Goal: Task Accomplishment & Management: Complete application form

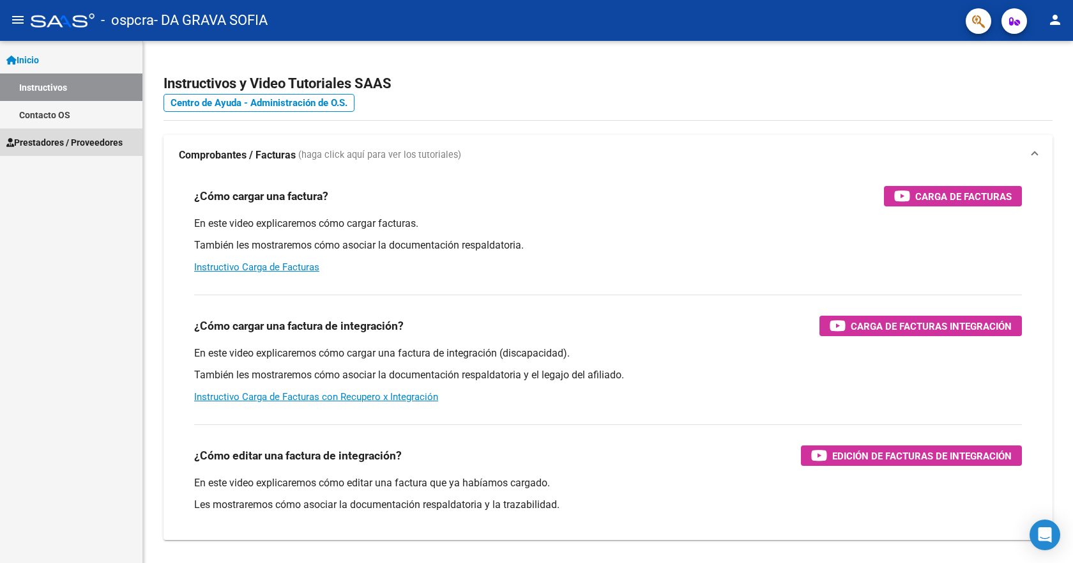
click at [56, 146] on span "Prestadores / Proveedores" at bounding box center [64, 142] width 116 height 14
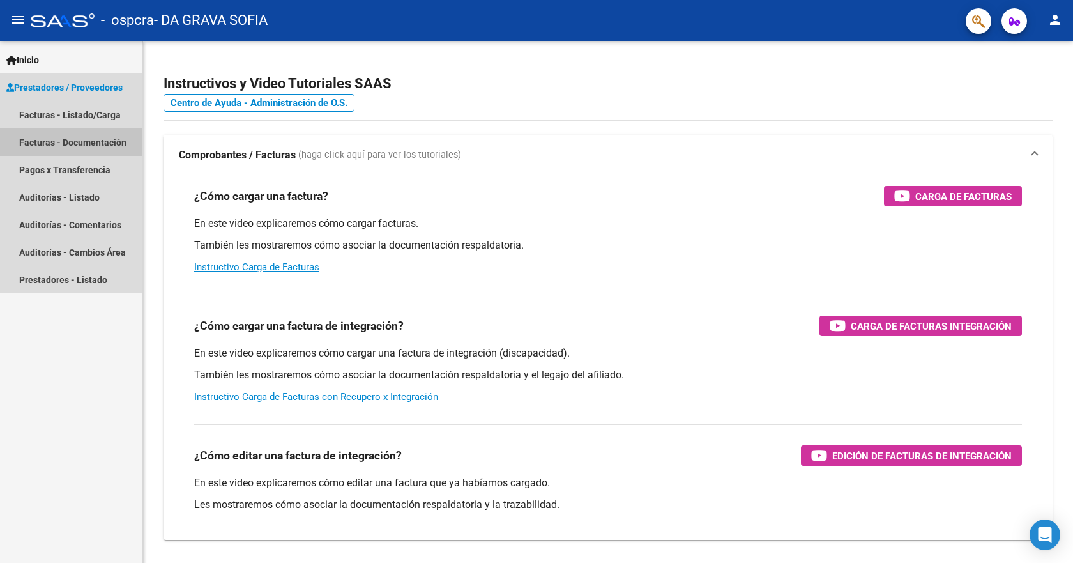
click at [46, 145] on link "Facturas - Documentación" at bounding box center [71, 141] width 142 height 27
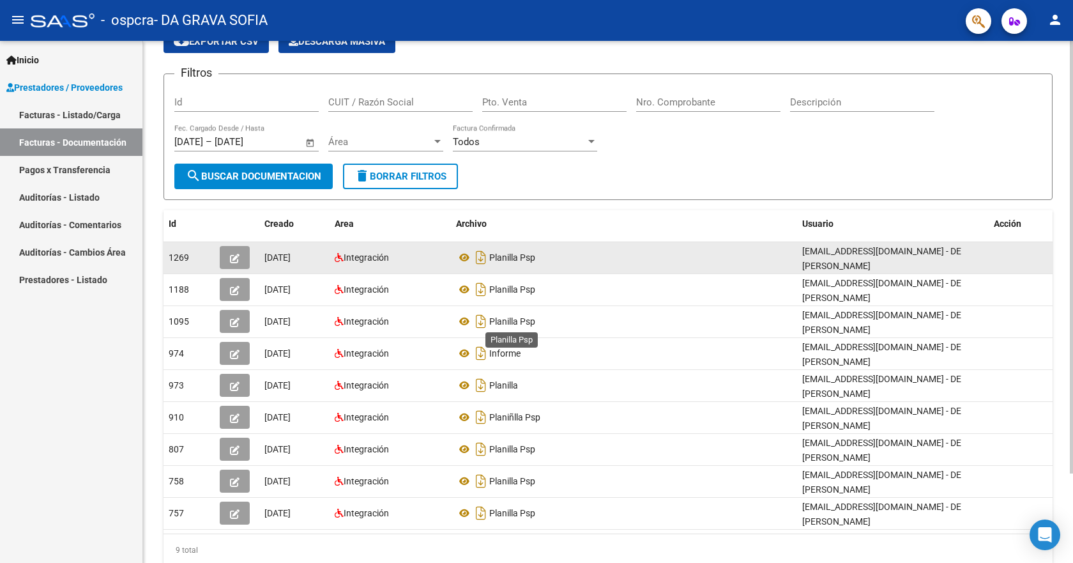
scroll to position [108, 0]
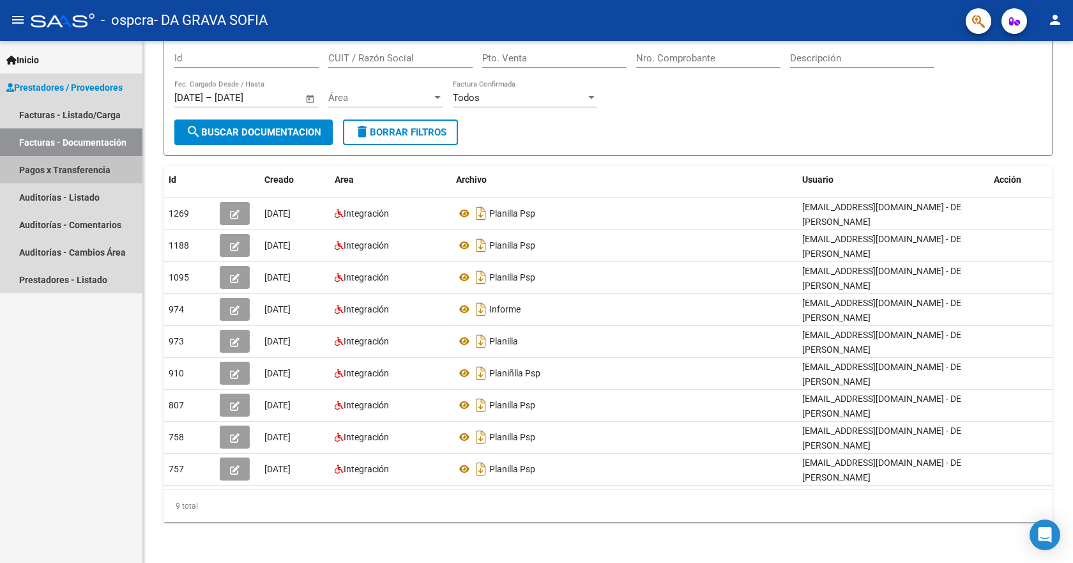
click at [79, 173] on link "Pagos x Transferencia" at bounding box center [71, 169] width 142 height 27
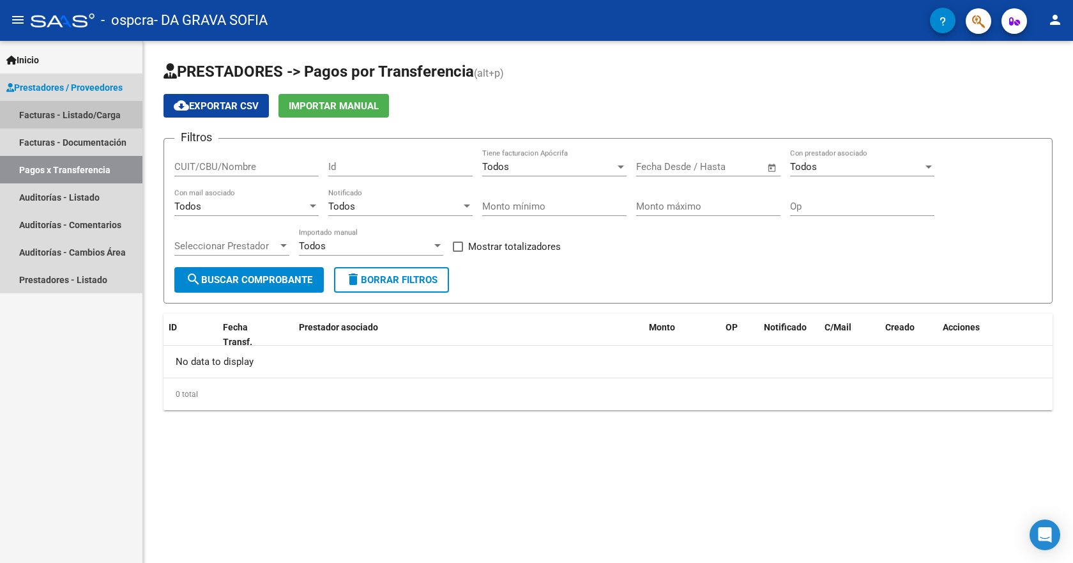
click at [61, 118] on link "Facturas - Listado/Carga" at bounding box center [71, 114] width 142 height 27
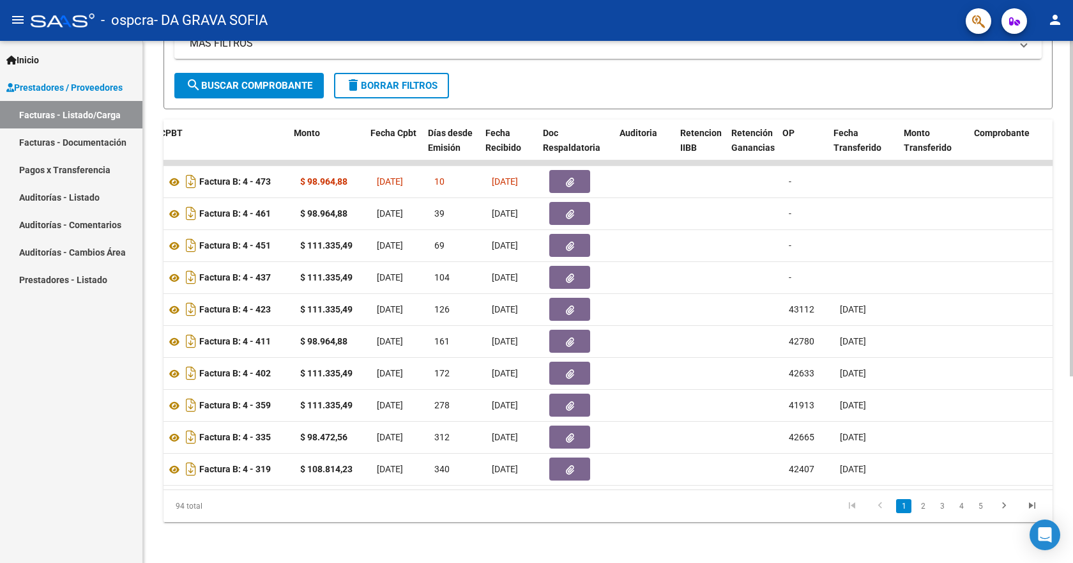
scroll to position [0, 477]
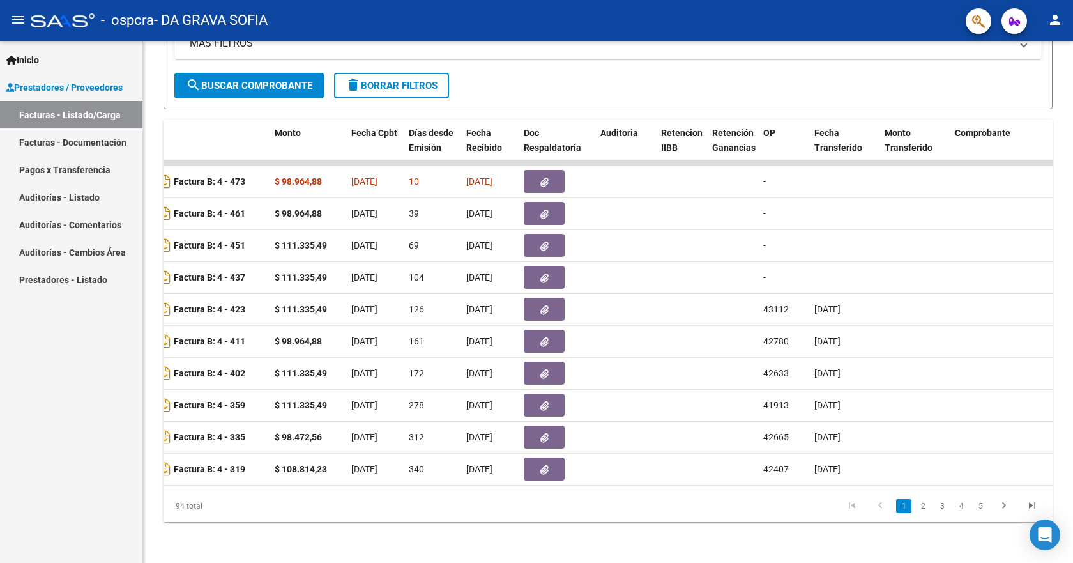
click at [75, 140] on link "Facturas - Documentación" at bounding box center [71, 141] width 142 height 27
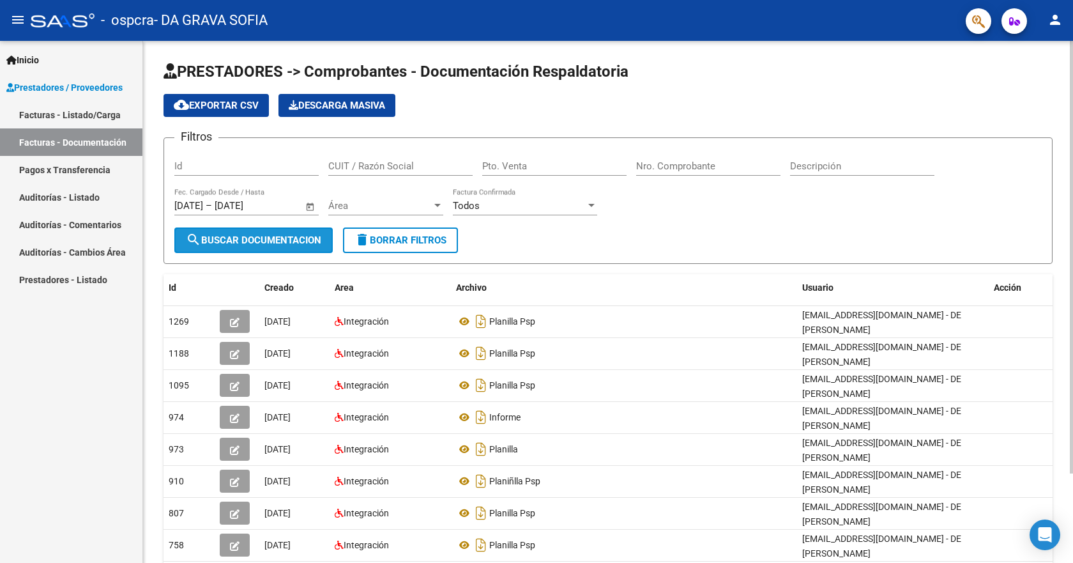
click at [238, 250] on button "search Buscar Documentacion" at bounding box center [253, 240] width 158 height 26
click at [241, 238] on span "search Buscar Documentacion" at bounding box center [253, 239] width 135 height 11
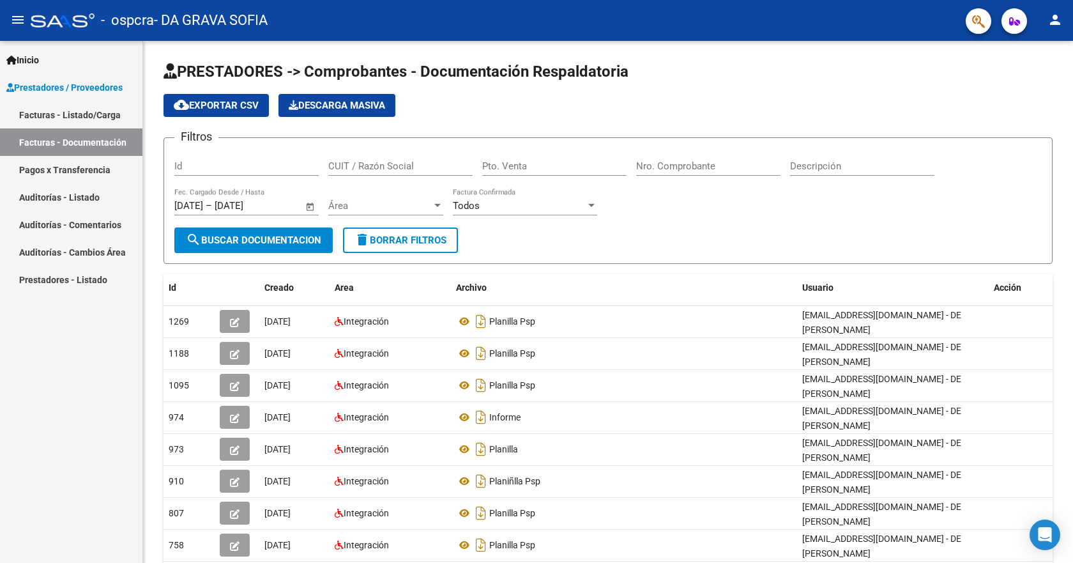
click at [62, 114] on link "Facturas - Listado/Carga" at bounding box center [71, 114] width 142 height 27
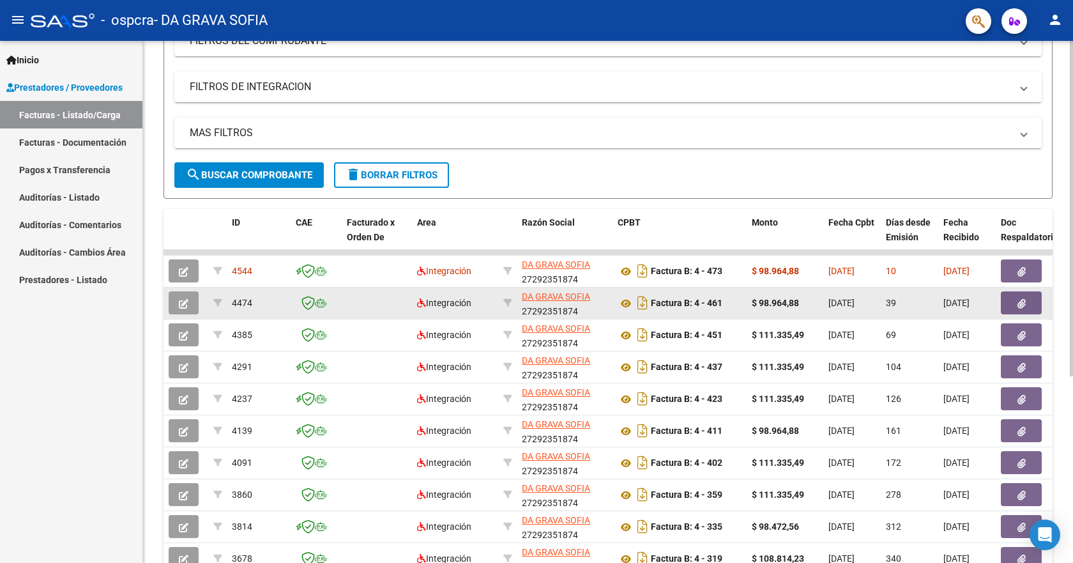
scroll to position [256, 0]
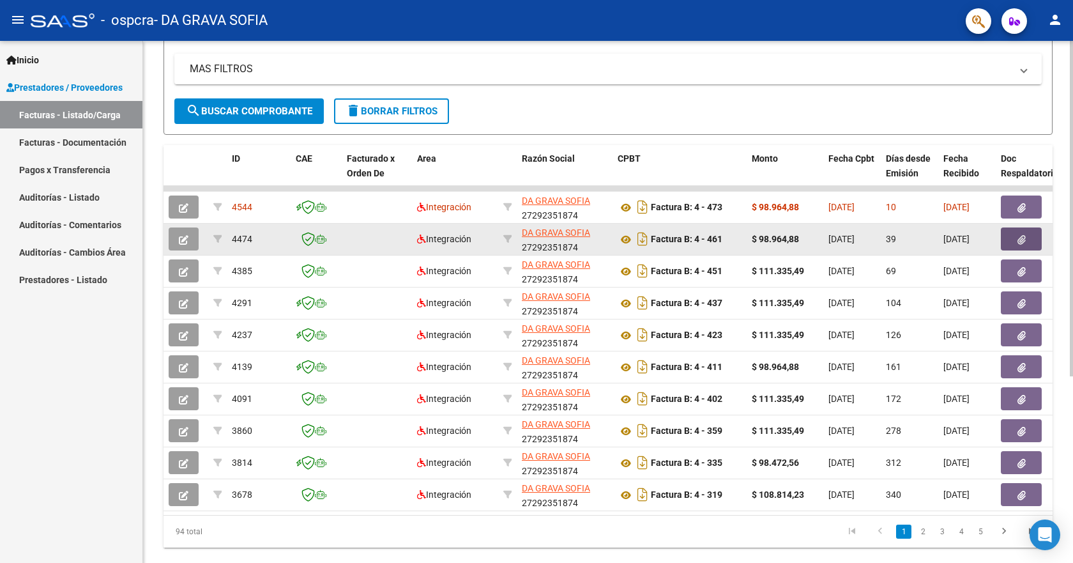
click at [1024, 246] on button "button" at bounding box center [1021, 238] width 41 height 23
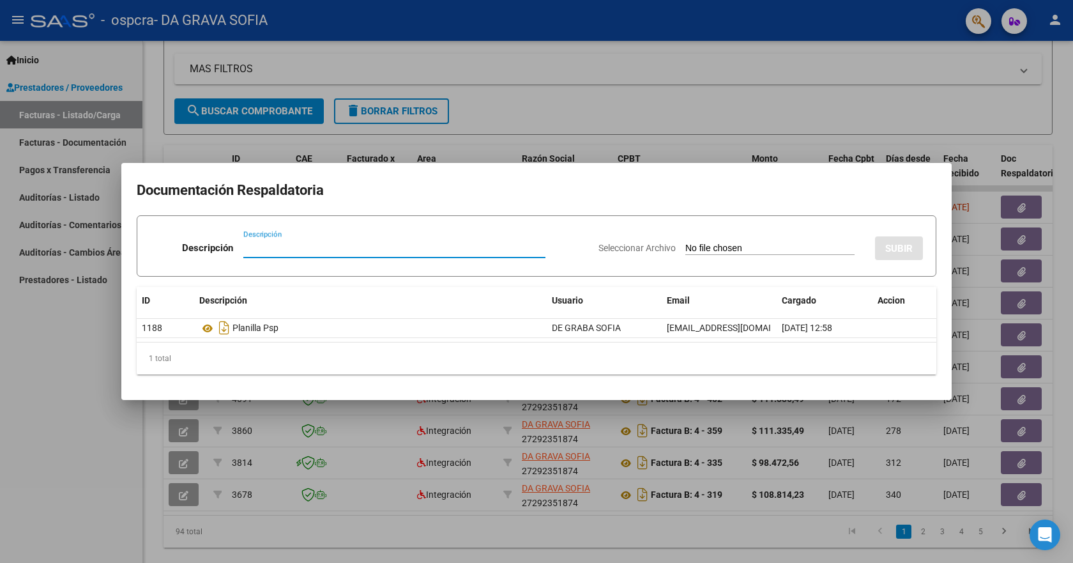
click at [50, 404] on div at bounding box center [536, 281] width 1073 height 563
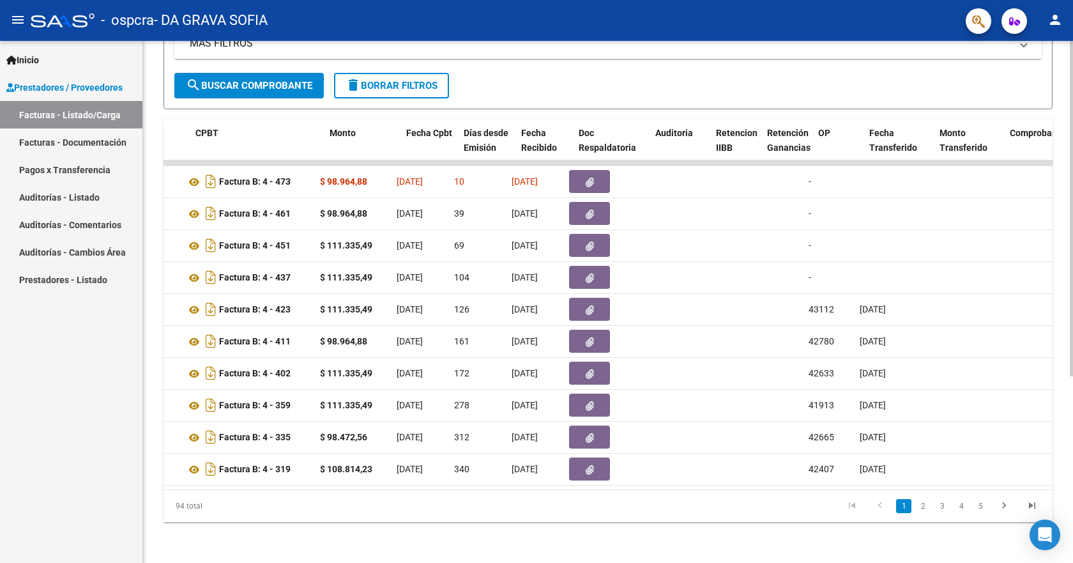
scroll to position [0, 406]
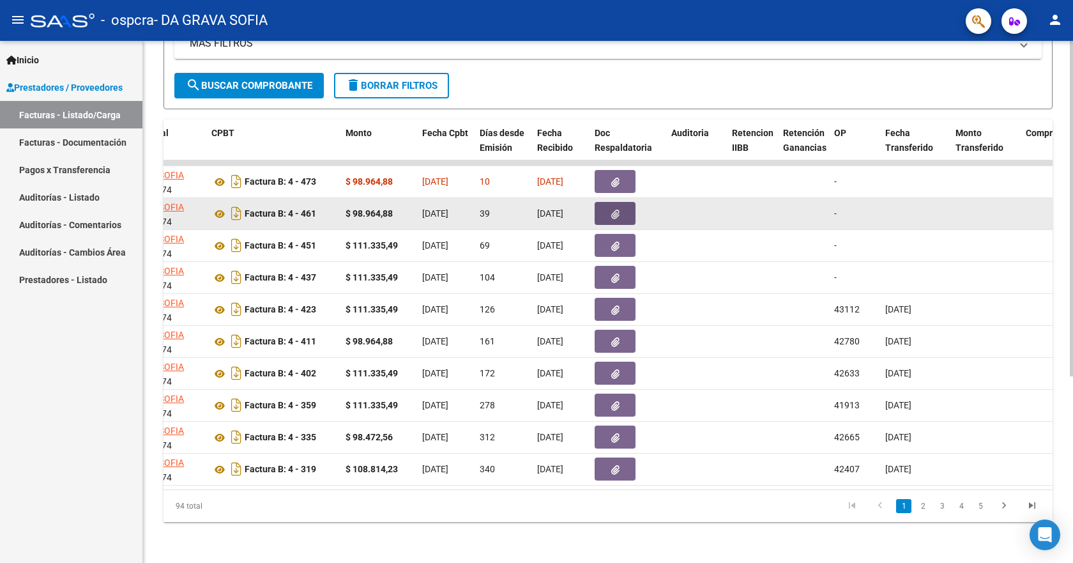
click at [611, 210] on icon "button" at bounding box center [615, 215] width 8 height 10
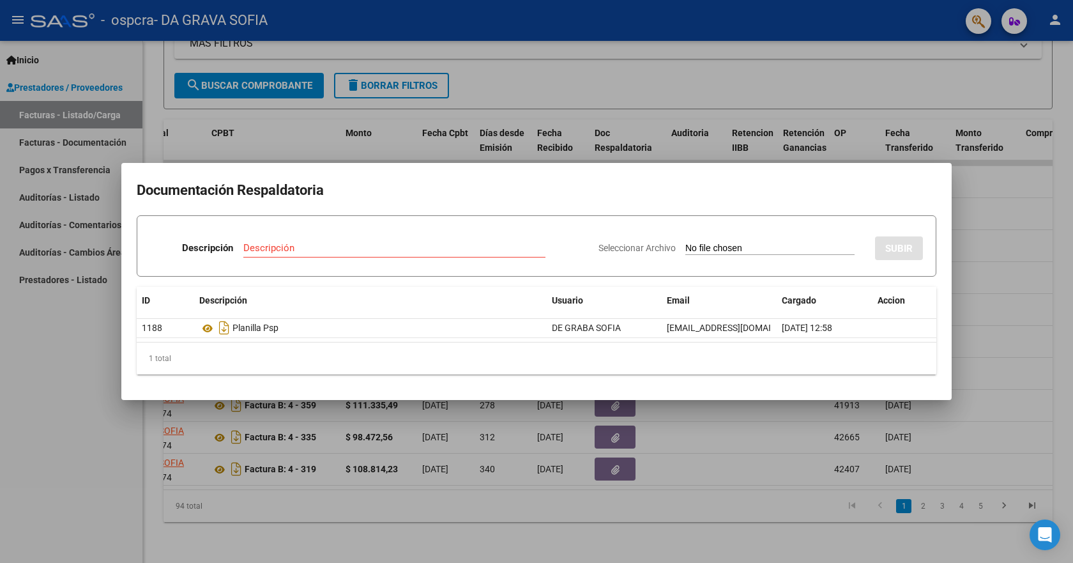
click at [71, 362] on div at bounding box center [536, 281] width 1073 height 563
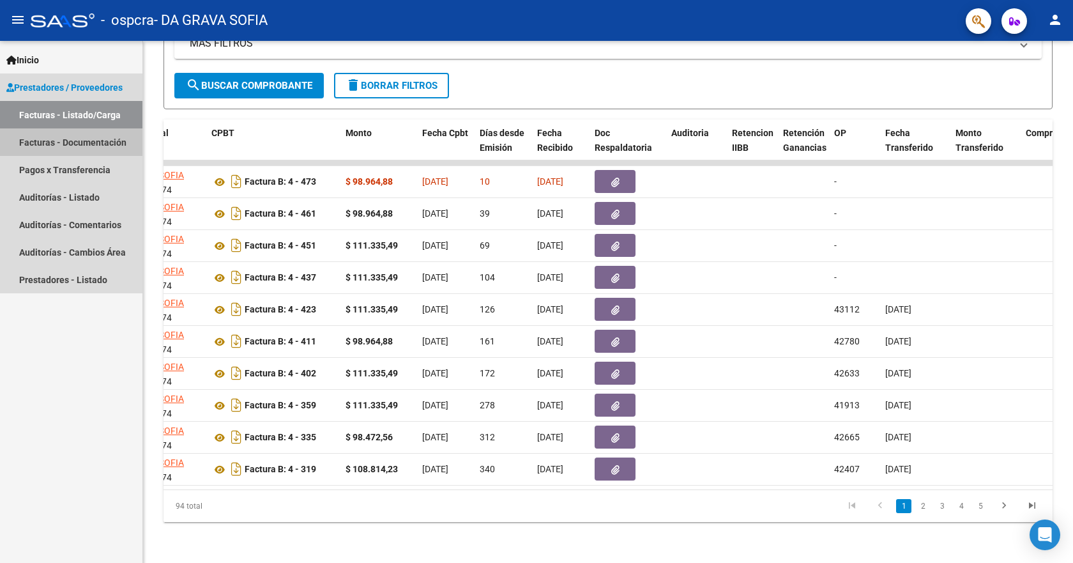
click at [29, 146] on link "Facturas - Documentación" at bounding box center [71, 141] width 142 height 27
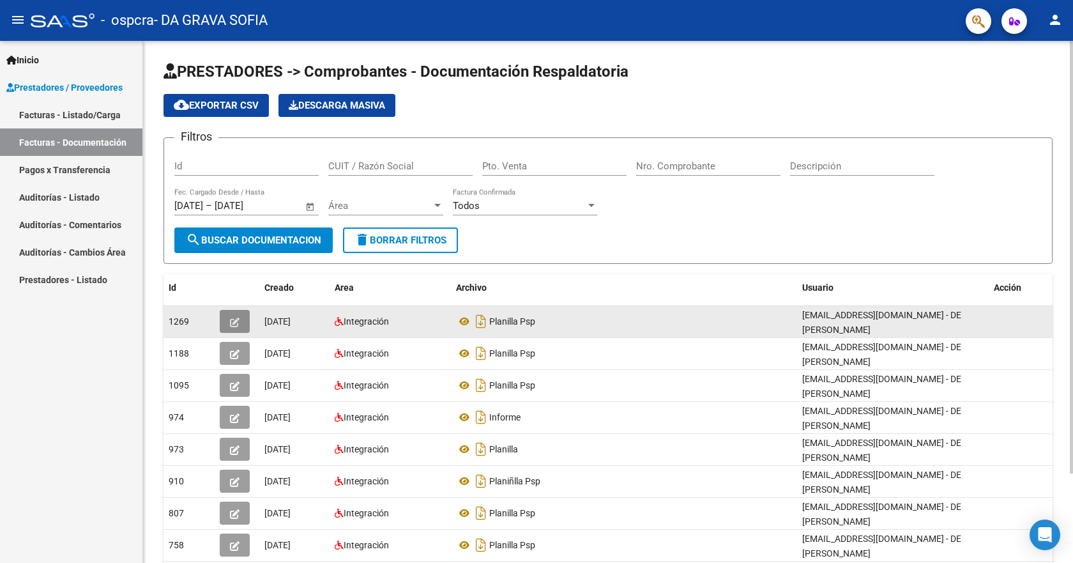
click at [233, 323] on icon "button" at bounding box center [235, 322] width 10 height 10
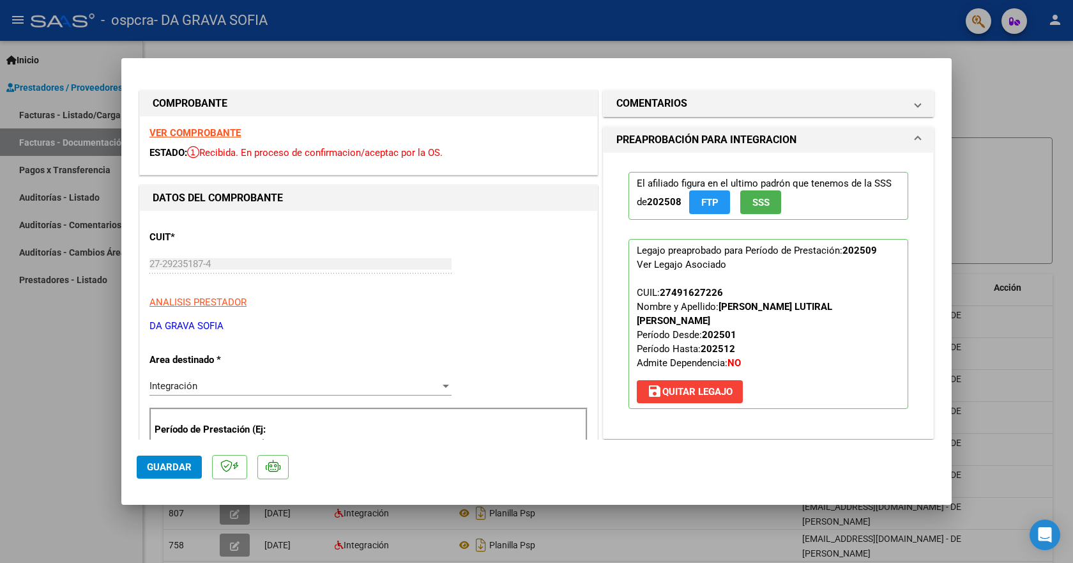
click at [980, 100] on div at bounding box center [536, 281] width 1073 height 563
type input "$ 0,00"
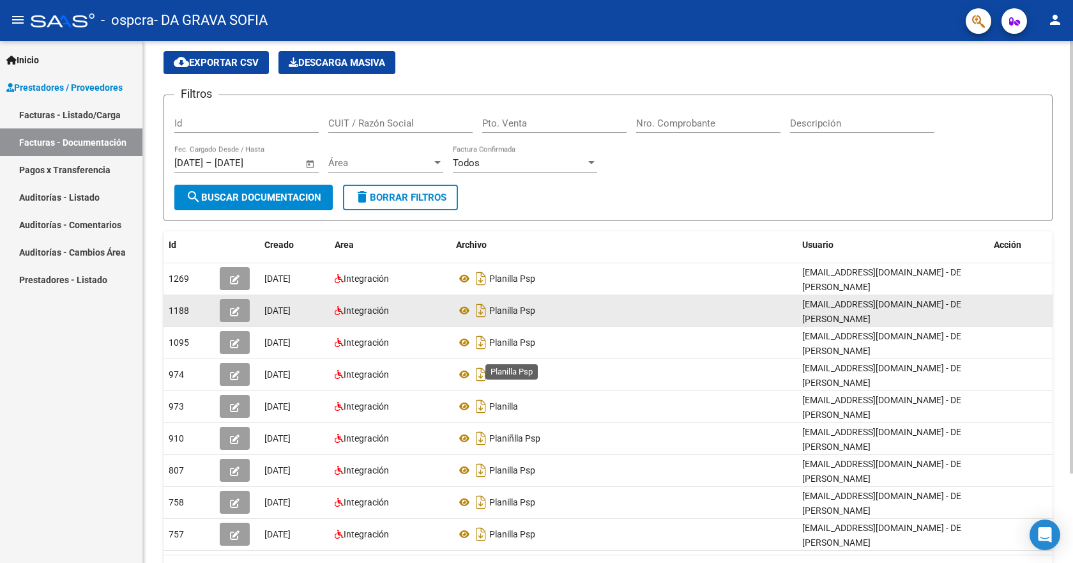
scroll to position [64, 0]
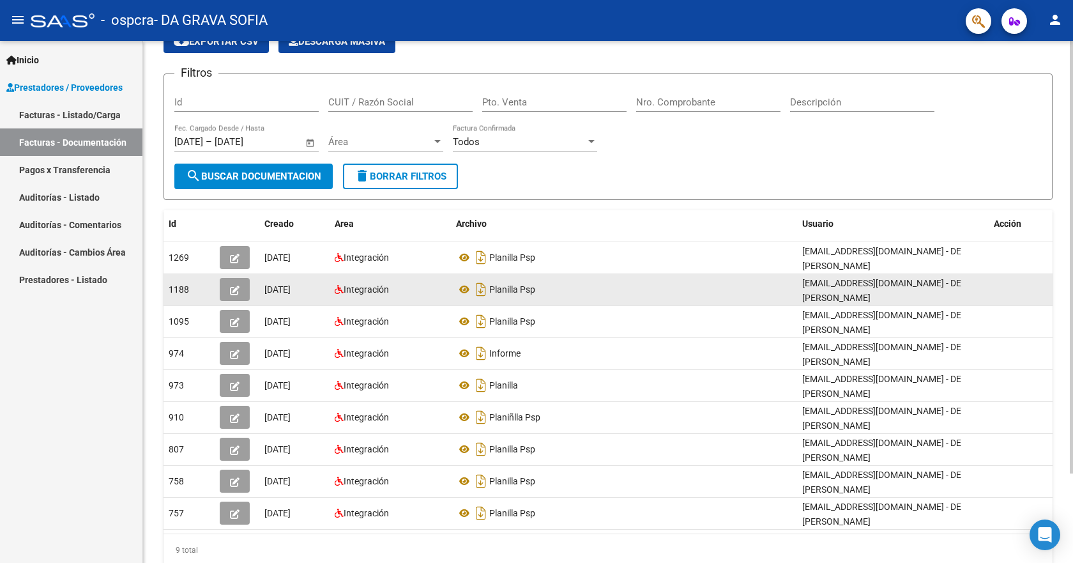
click at [240, 292] on button "button" at bounding box center [235, 289] width 30 height 23
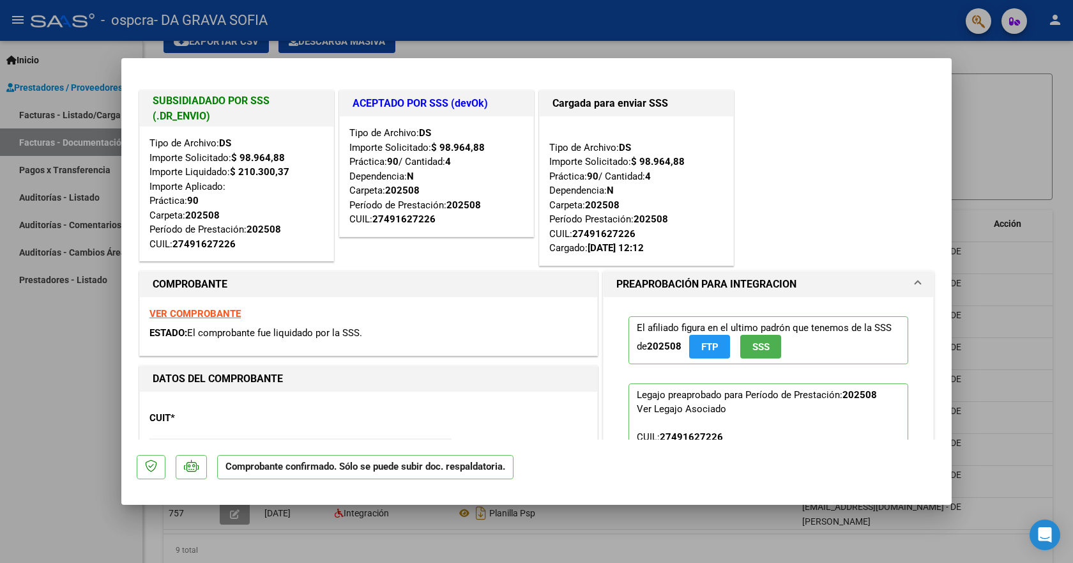
click at [1039, 53] on div at bounding box center [536, 281] width 1073 height 563
type input "$ 0,00"
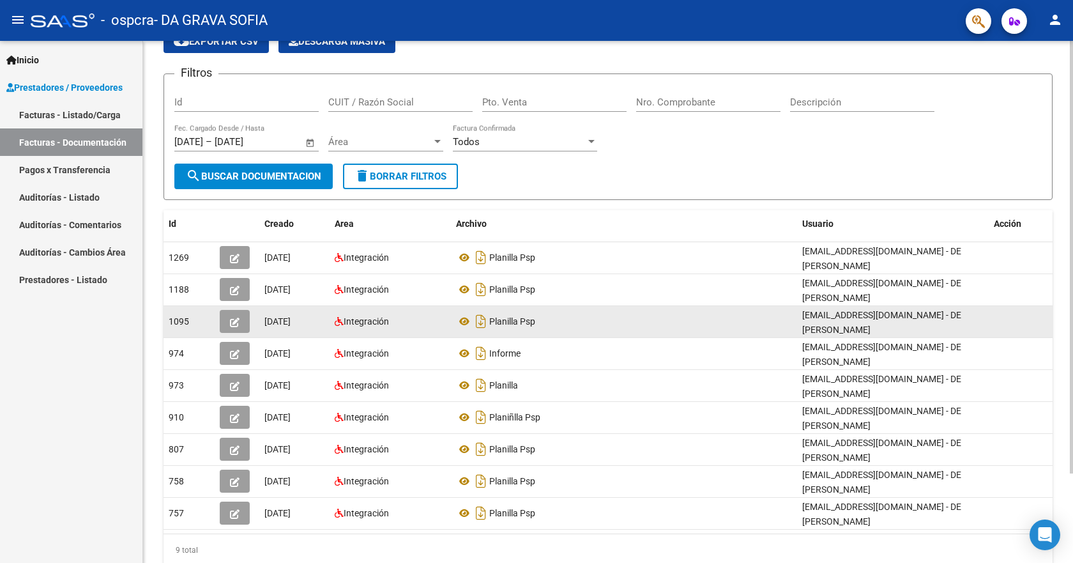
scroll to position [108, 0]
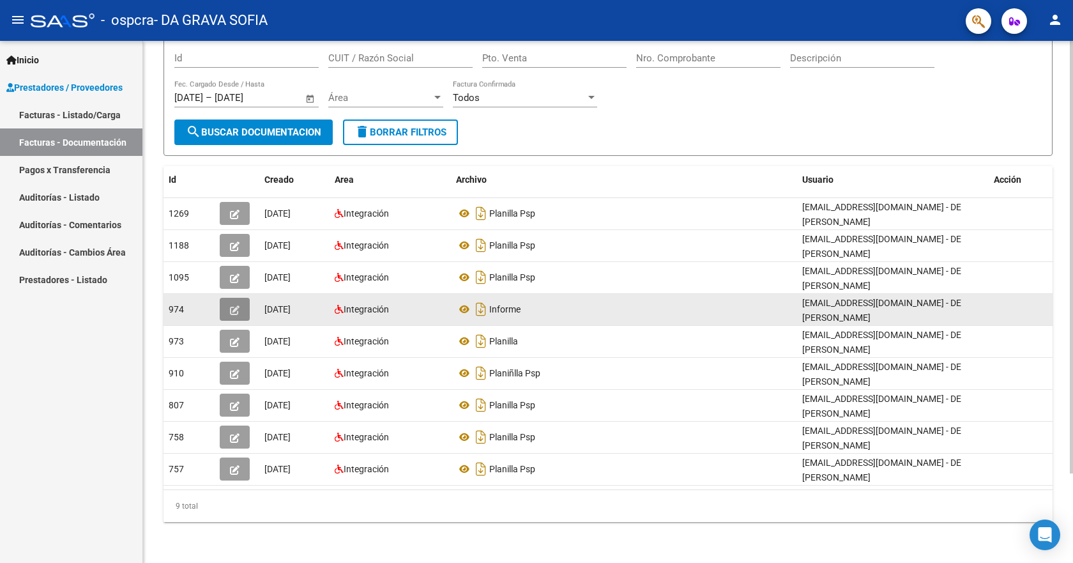
click at [237, 312] on icon "button" at bounding box center [235, 310] width 10 height 10
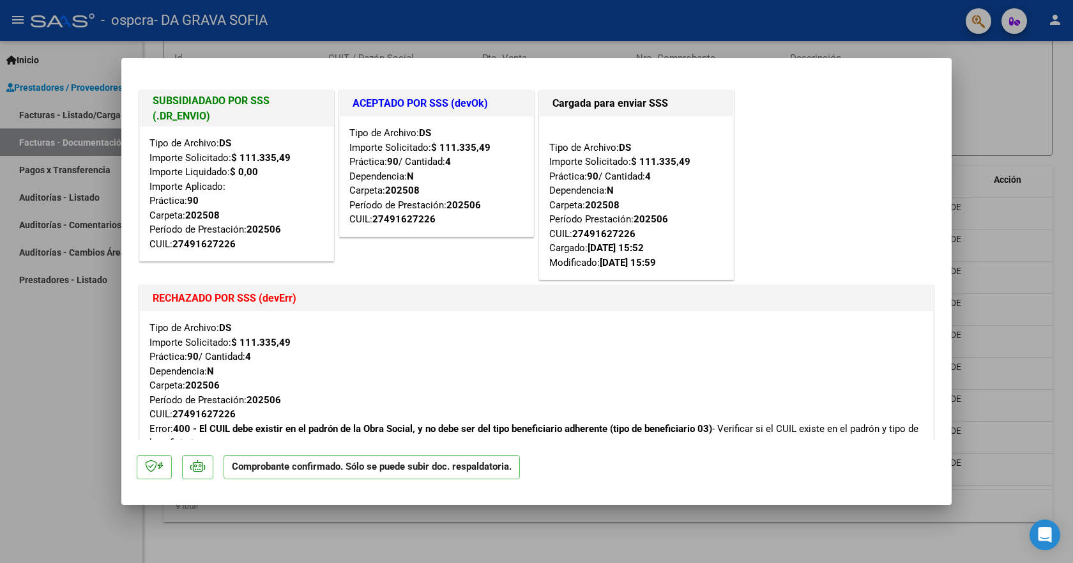
click at [992, 75] on div at bounding box center [536, 281] width 1073 height 563
type input "$ 0,00"
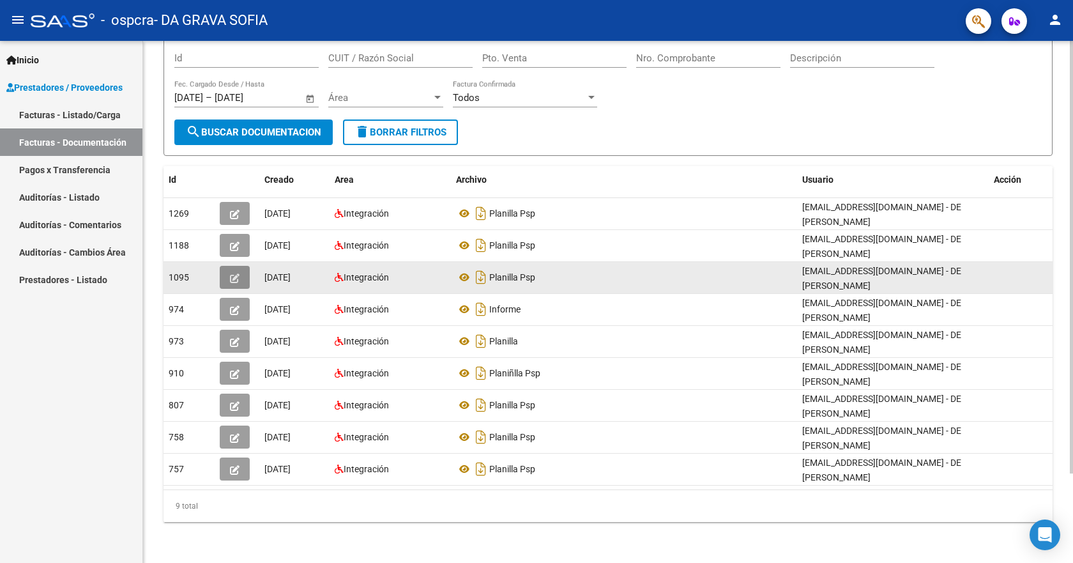
click at [238, 280] on icon "button" at bounding box center [235, 278] width 10 height 10
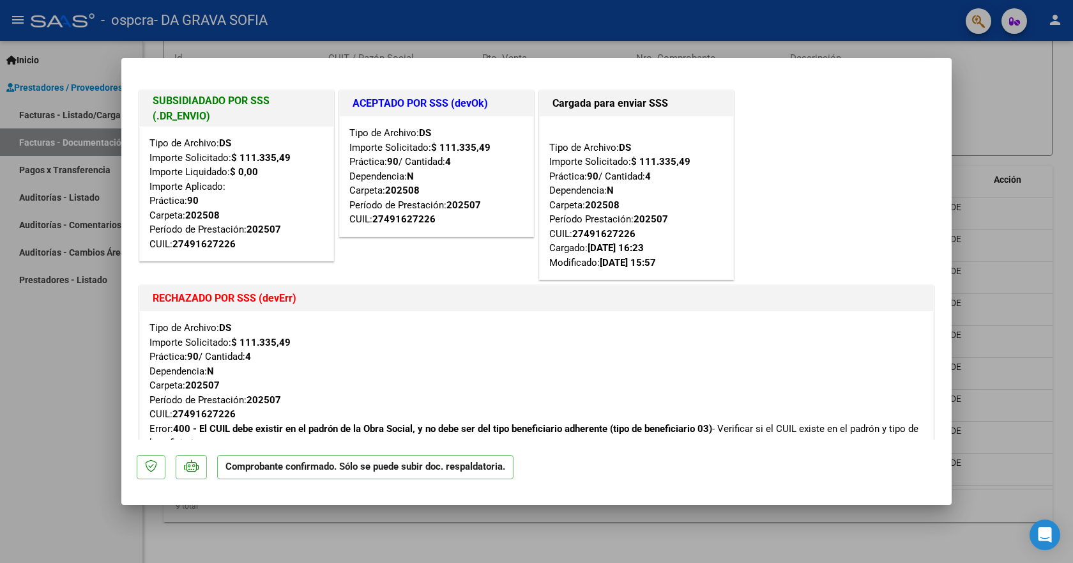
click at [969, 103] on div at bounding box center [536, 281] width 1073 height 563
type input "$ 0,00"
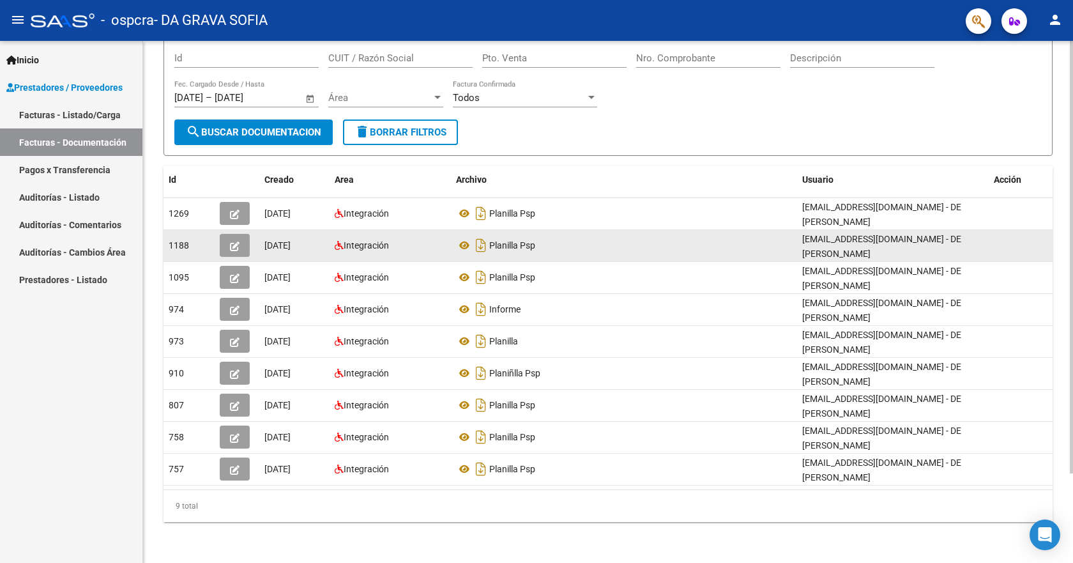
click at [243, 246] on button "button" at bounding box center [235, 245] width 30 height 23
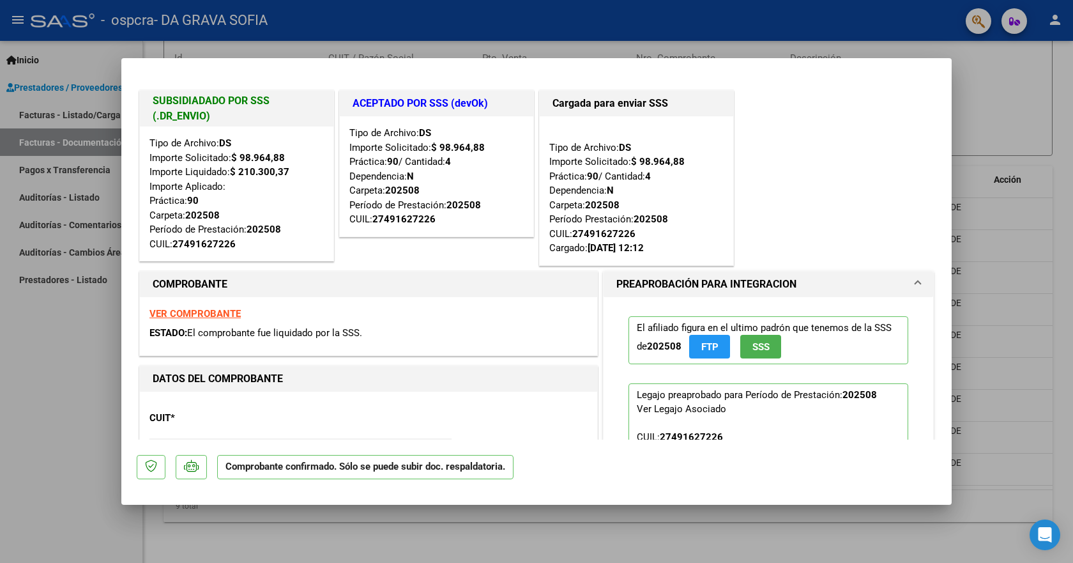
click at [1032, 71] on div at bounding box center [536, 281] width 1073 height 563
type input "$ 0,00"
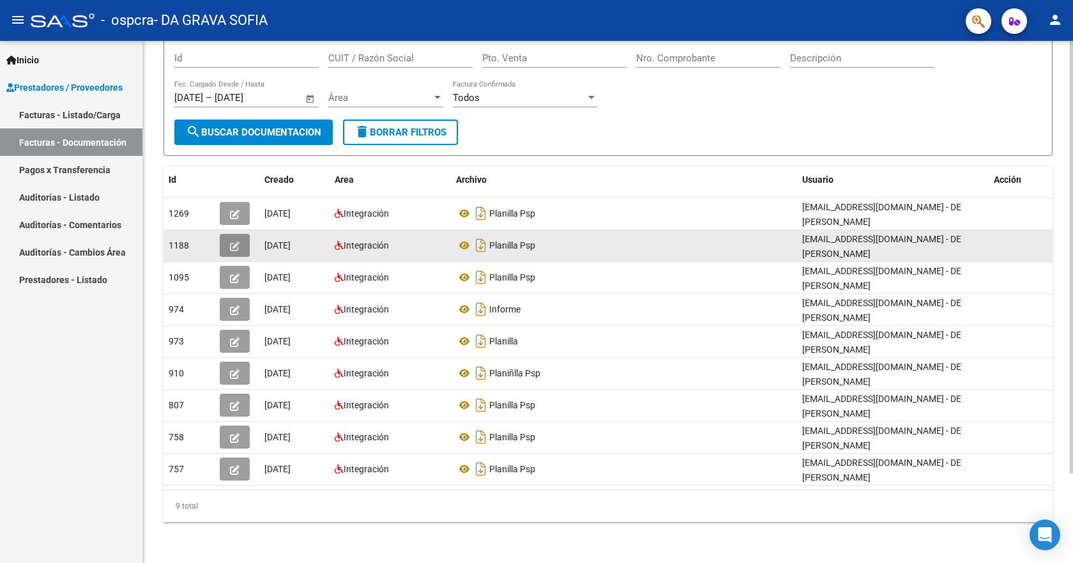
click at [241, 243] on button "button" at bounding box center [235, 245] width 30 height 23
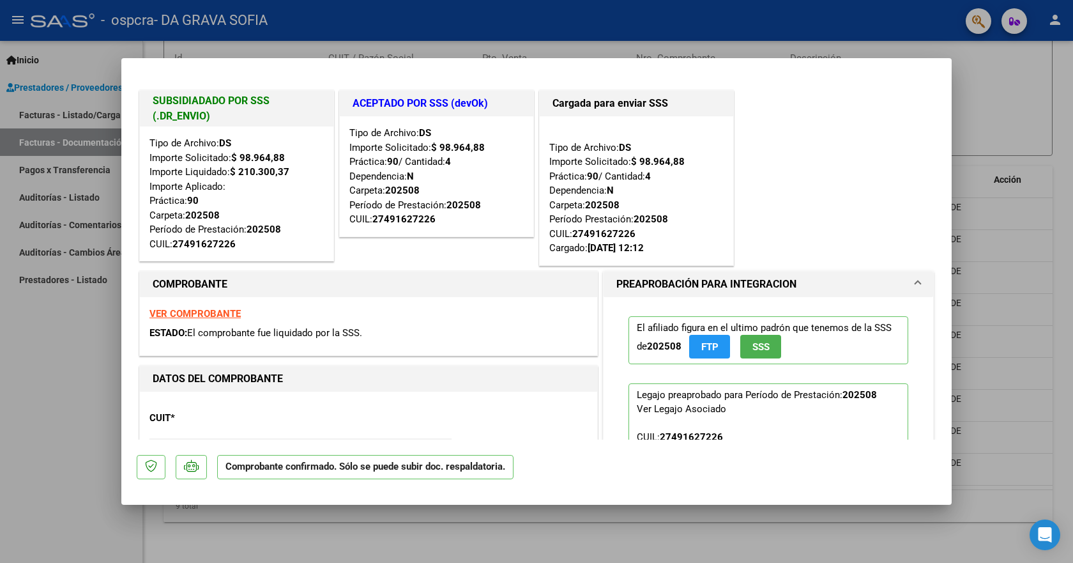
click at [979, 140] on div at bounding box center [536, 281] width 1073 height 563
type input "$ 0,00"
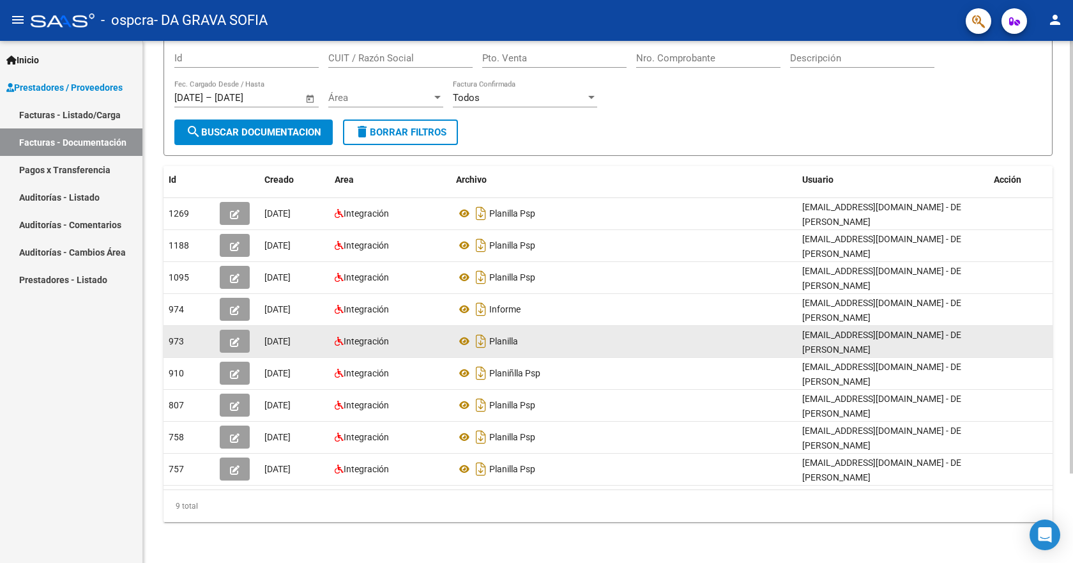
click at [236, 346] on icon "button" at bounding box center [235, 342] width 10 height 10
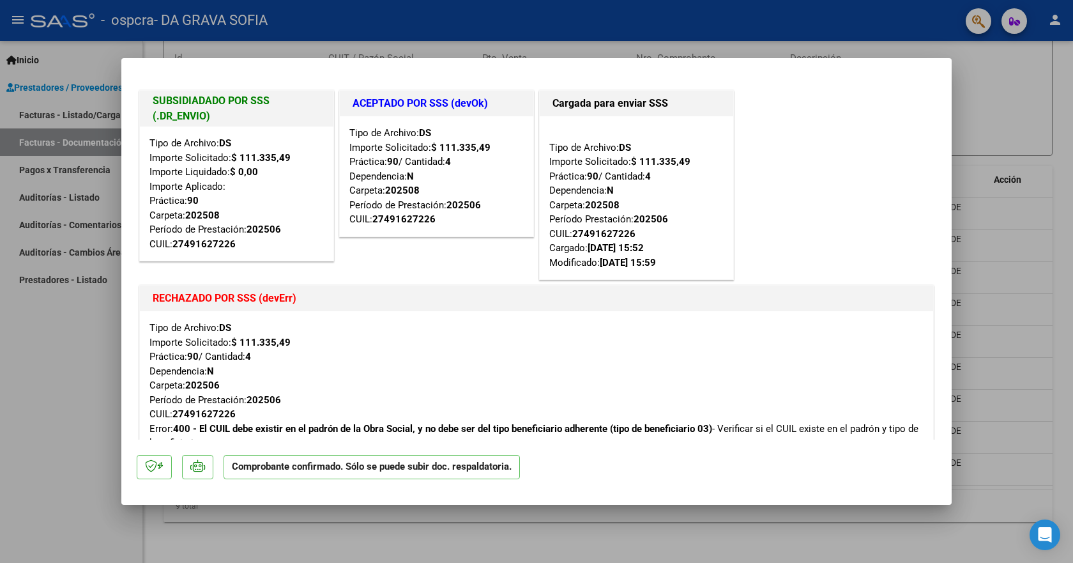
click at [1016, 70] on div at bounding box center [536, 281] width 1073 height 563
type input "$ 0,00"
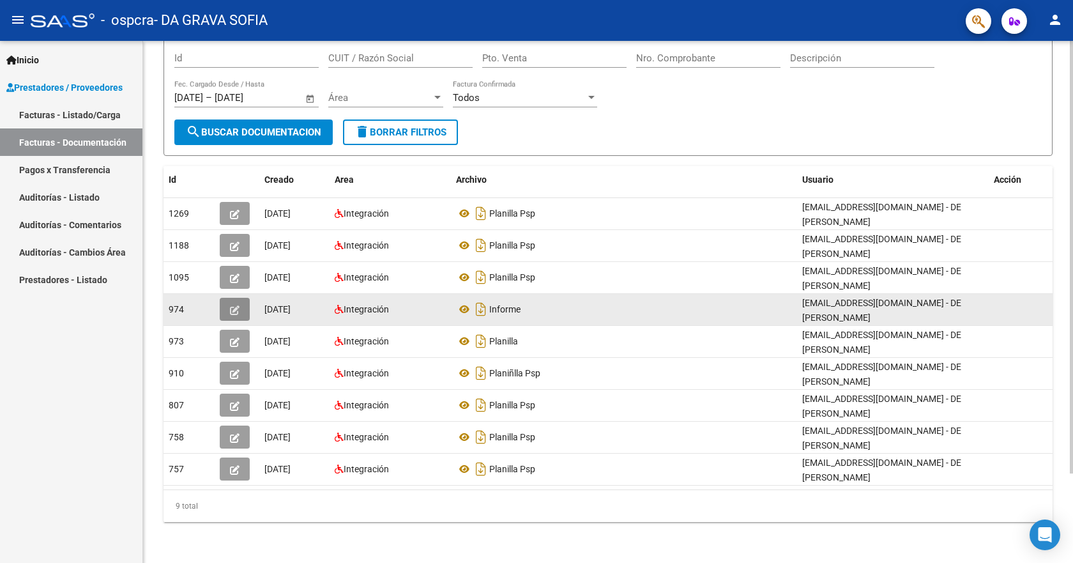
click at [234, 314] on icon "button" at bounding box center [235, 310] width 10 height 10
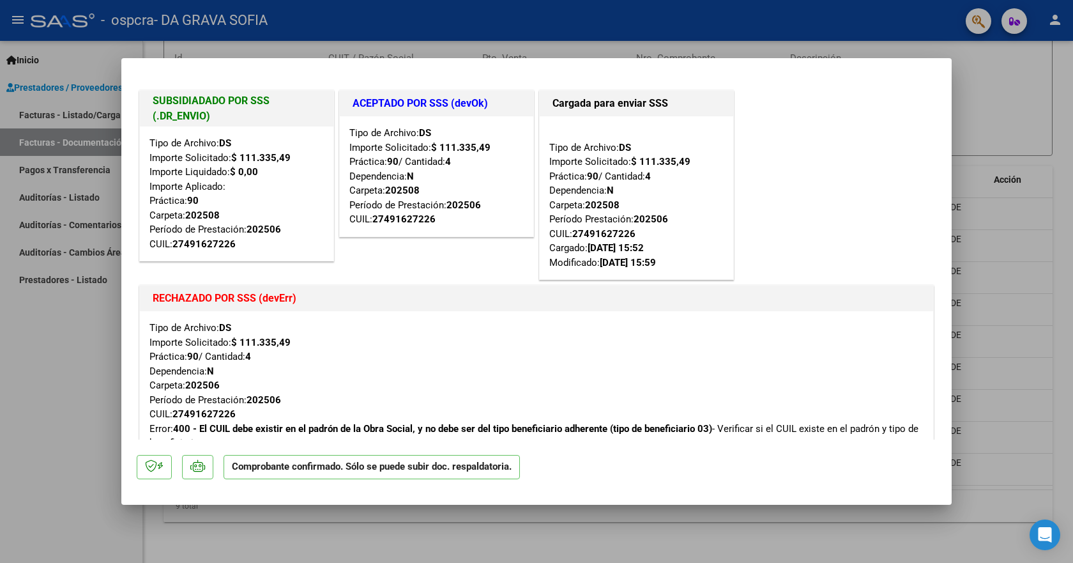
click at [976, 123] on div at bounding box center [536, 281] width 1073 height 563
type input "$ 0,00"
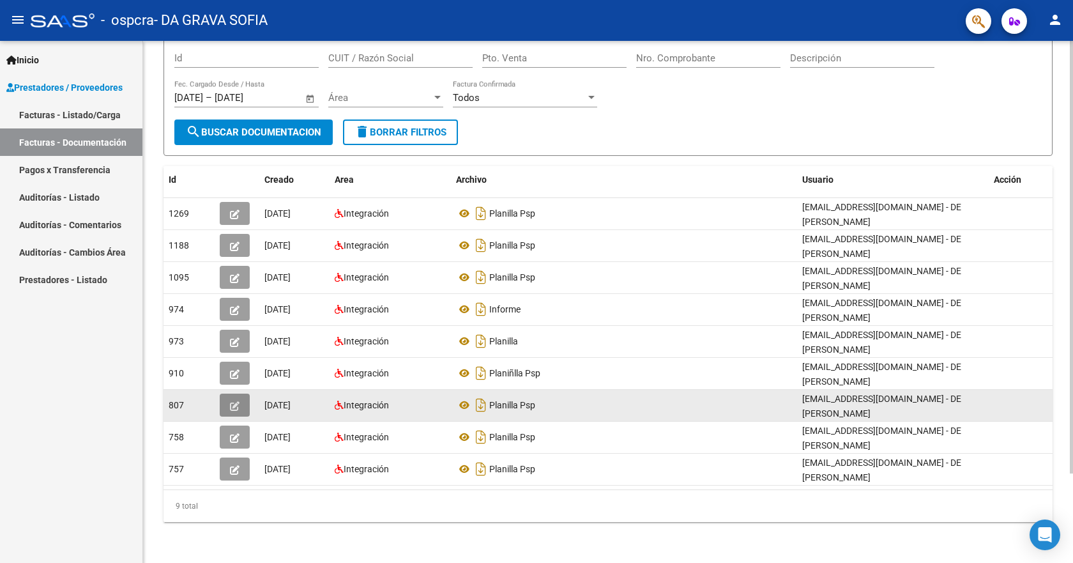
click at [239, 406] on icon "button" at bounding box center [235, 406] width 10 height 10
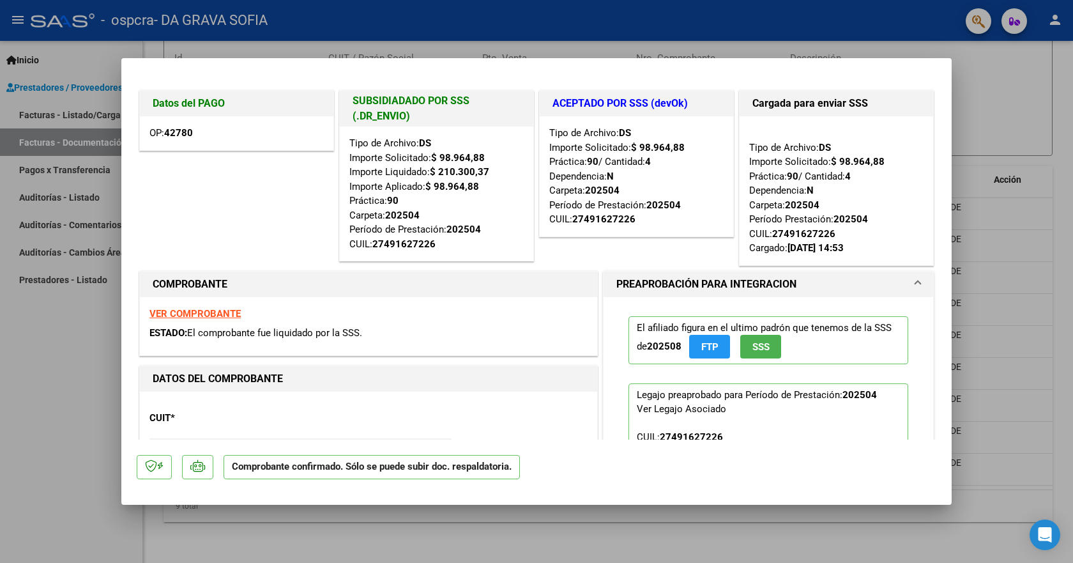
click at [1034, 89] on div at bounding box center [536, 281] width 1073 height 563
type input "$ 0,00"
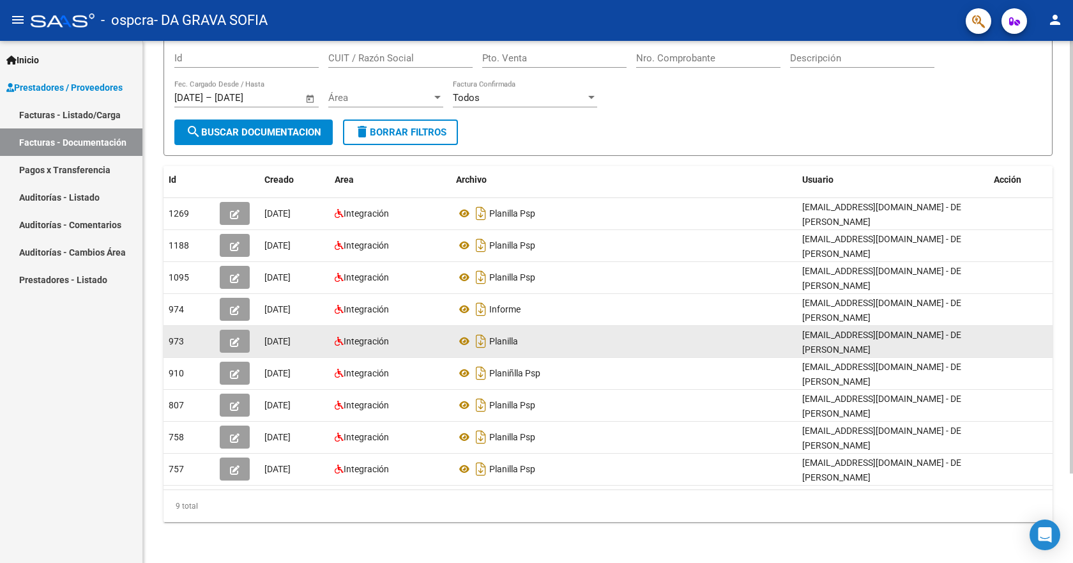
click at [243, 344] on button "button" at bounding box center [235, 341] width 30 height 23
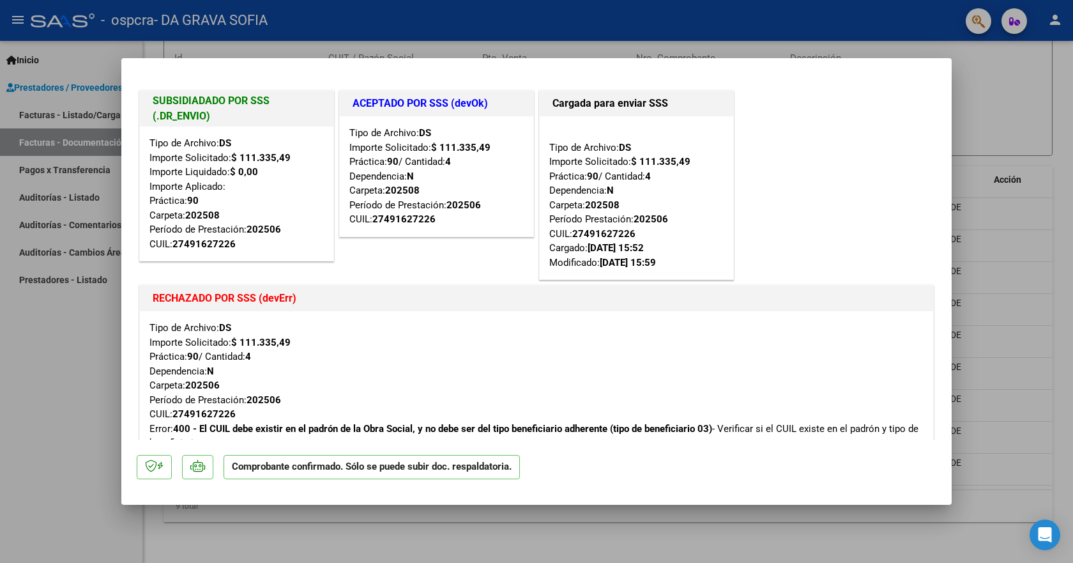
click at [981, 103] on div at bounding box center [536, 281] width 1073 height 563
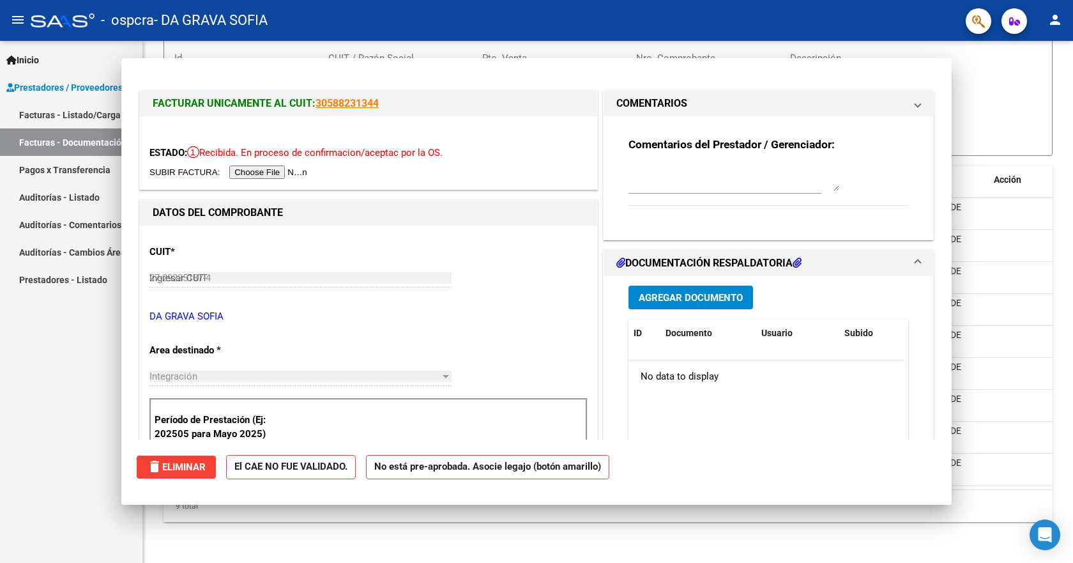
type input "$ 0,00"
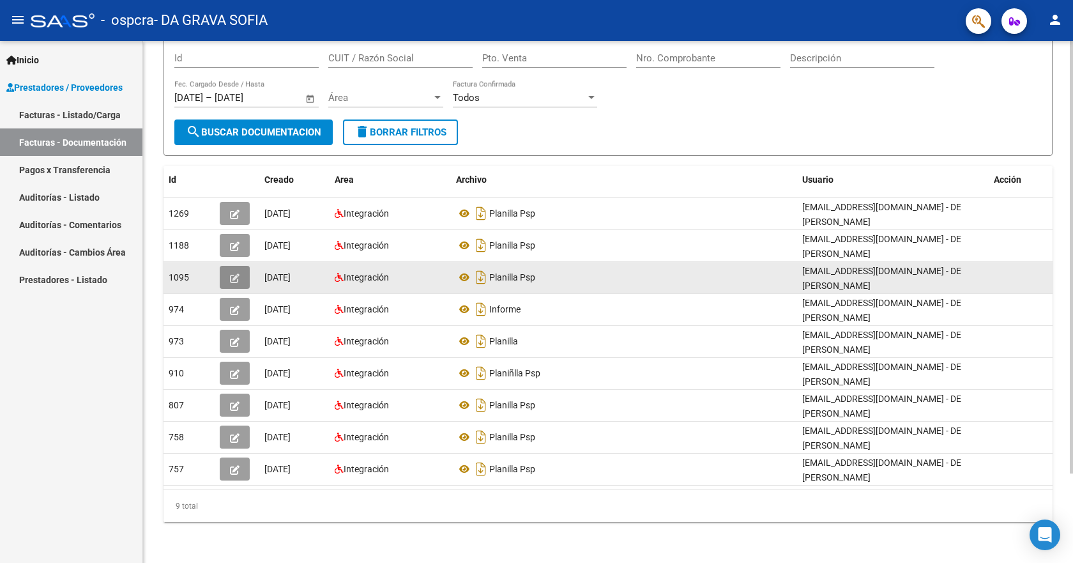
click at [235, 270] on button "button" at bounding box center [235, 277] width 30 height 23
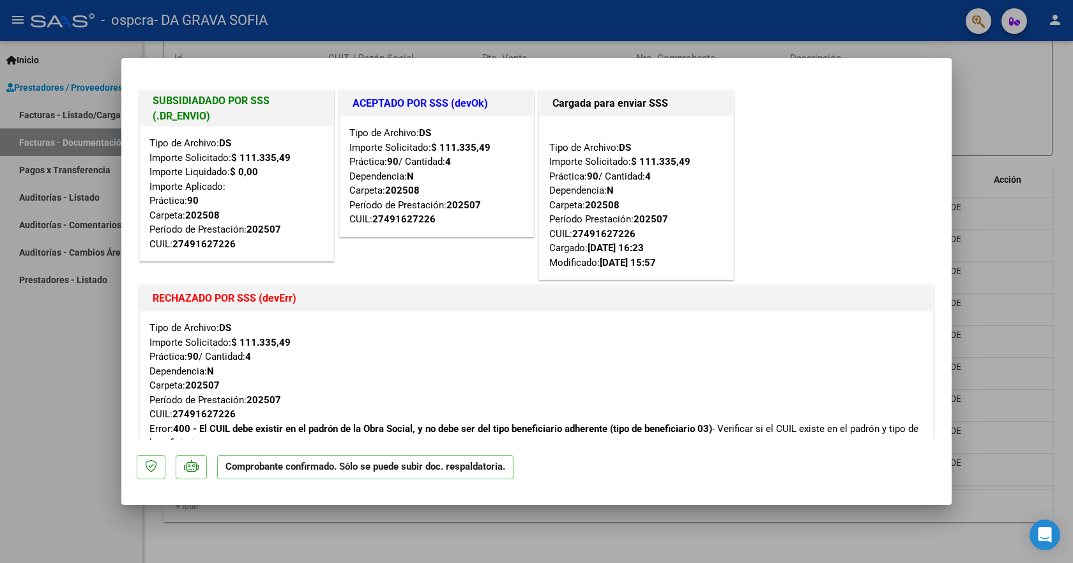
click at [1002, 80] on div at bounding box center [536, 281] width 1073 height 563
type input "$ 0,00"
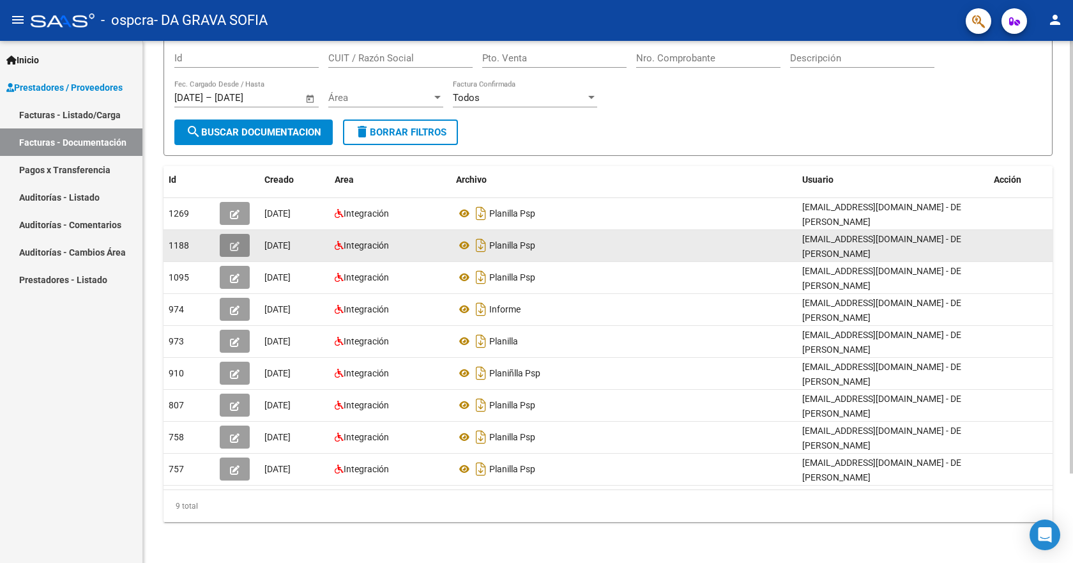
click at [231, 244] on icon "button" at bounding box center [235, 246] width 10 height 10
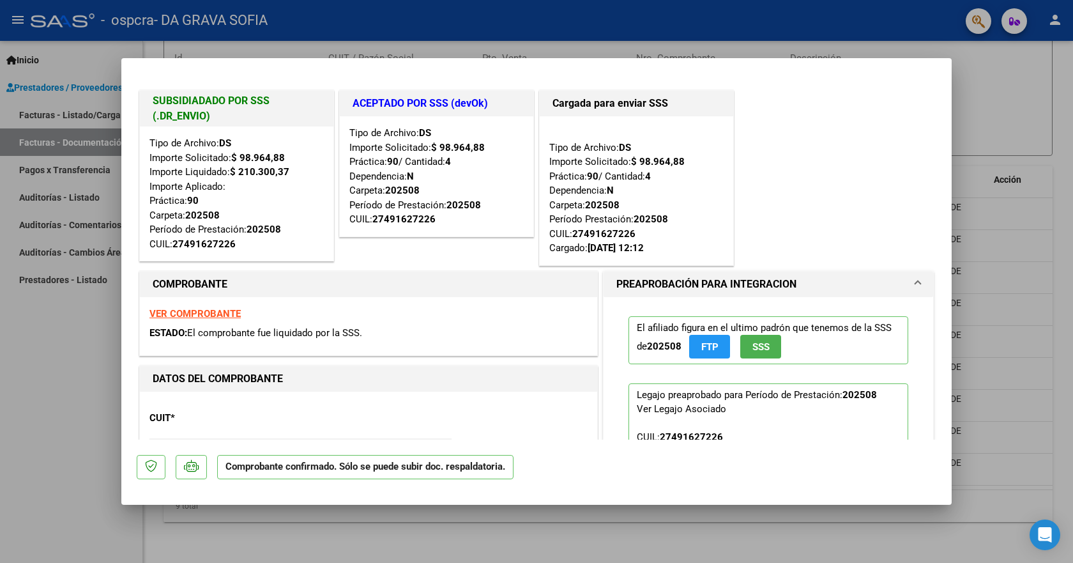
click at [977, 82] on div at bounding box center [536, 281] width 1073 height 563
type input "$ 0,00"
